Goal: Navigation & Orientation: Find specific page/section

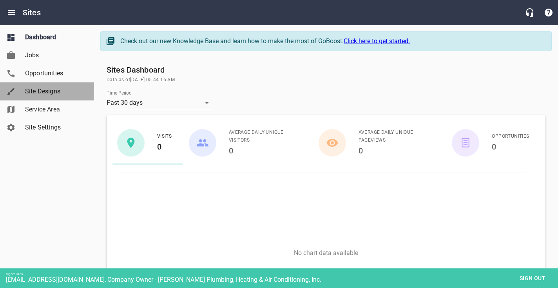
click at [62, 88] on span "Site Designs" at bounding box center [55, 91] width 60 height 9
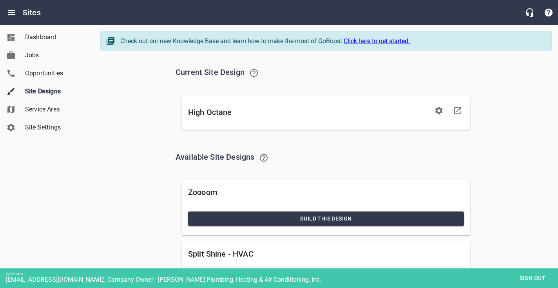
click at [542, 275] on span "Sign out" at bounding box center [532, 278] width 33 height 10
